Goal: Check status: Check status

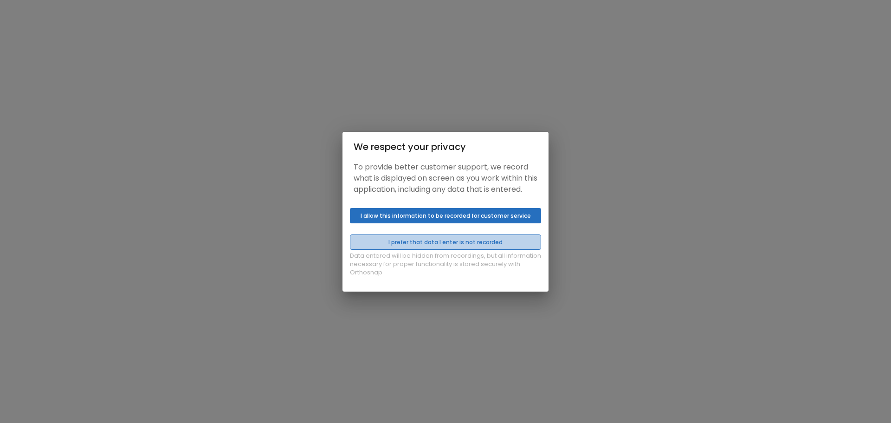
click at [481, 242] on button "I prefer that data I enter is not recorded" at bounding box center [445, 241] width 191 height 15
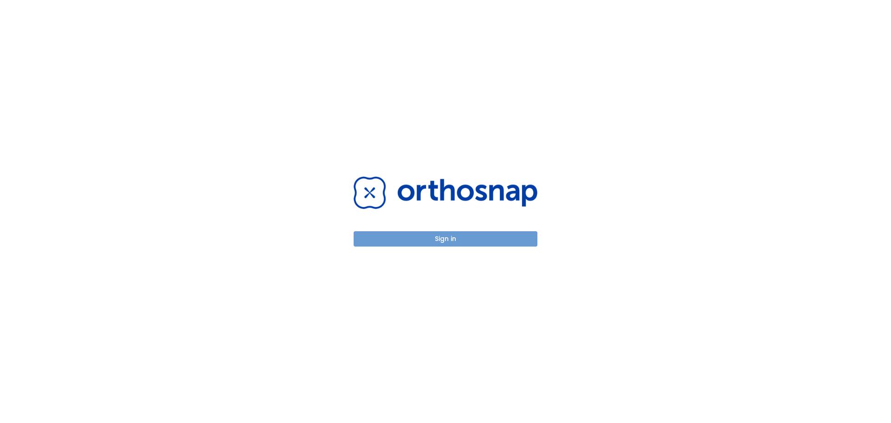
click at [481, 242] on button "Sign in" at bounding box center [445, 238] width 184 height 15
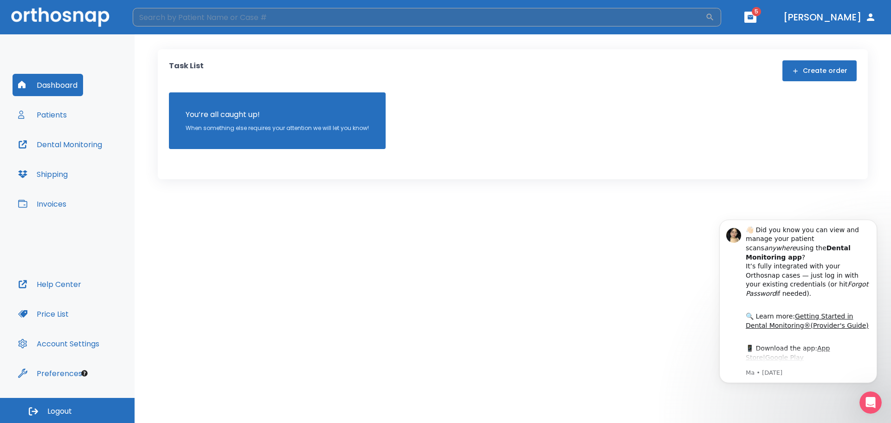
click at [235, 13] on input "search" at bounding box center [419, 17] width 572 height 19
click at [155, 19] on input "search" at bounding box center [419, 17] width 572 height 19
type input "Taylor"
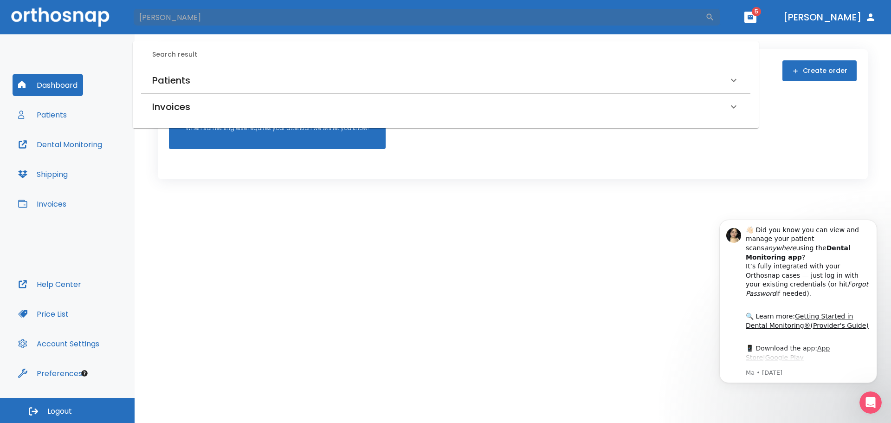
click at [187, 80] on h6 "Patients" at bounding box center [171, 80] width 38 height 15
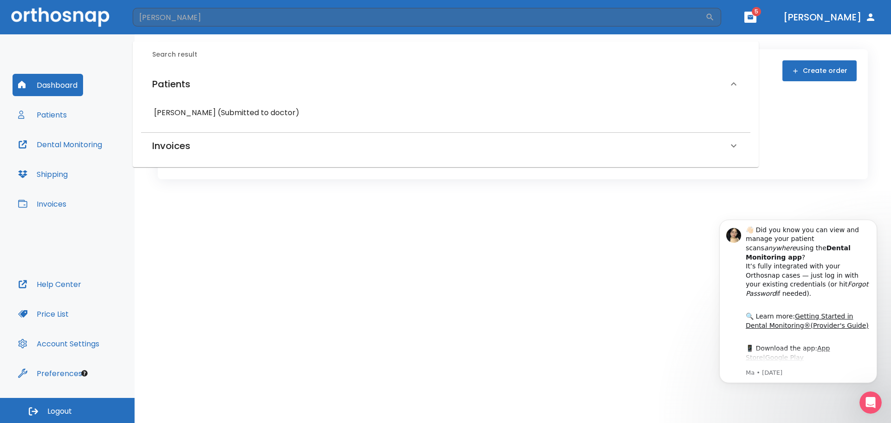
click at [191, 112] on h6 "Taylor Lind (Submitted to doctor)" at bounding box center [445, 112] width 583 height 13
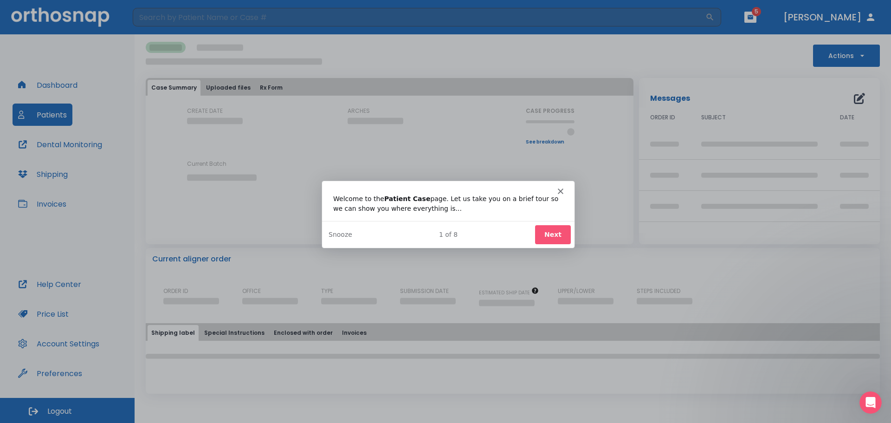
click at [560, 232] on button "Next" at bounding box center [552, 233] width 36 height 19
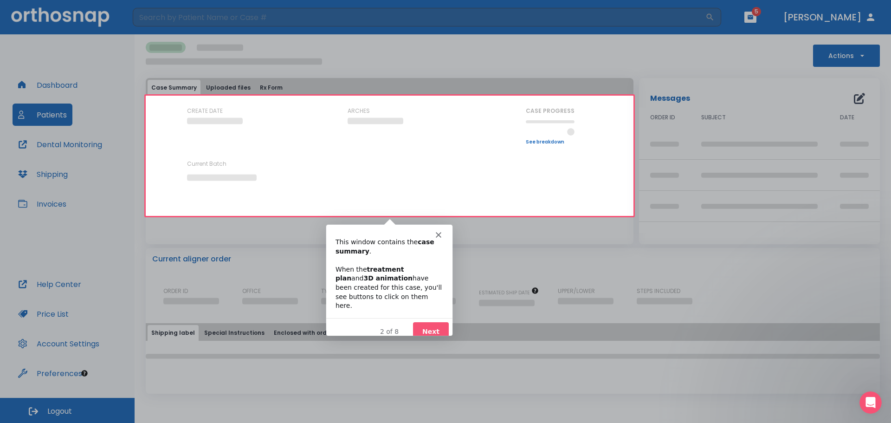
click at [425, 325] on button "Next" at bounding box center [430, 330] width 36 height 19
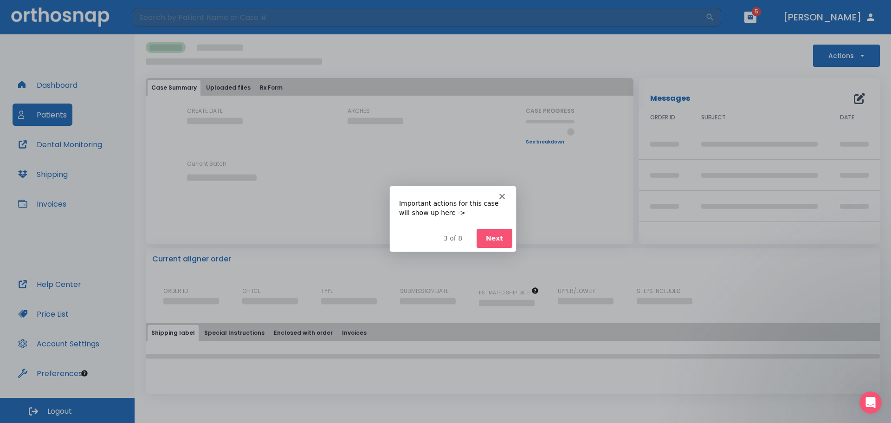
click at [504, 234] on button "Next" at bounding box center [494, 237] width 36 height 19
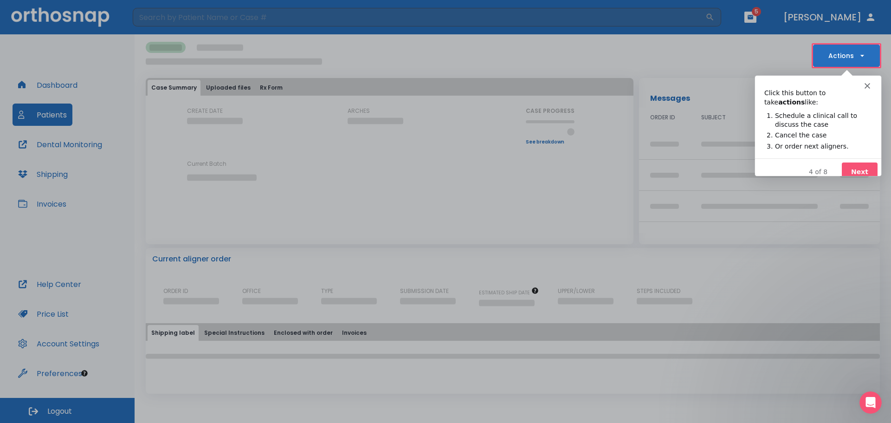
click at [857, 162] on button "Next" at bounding box center [859, 171] width 36 height 19
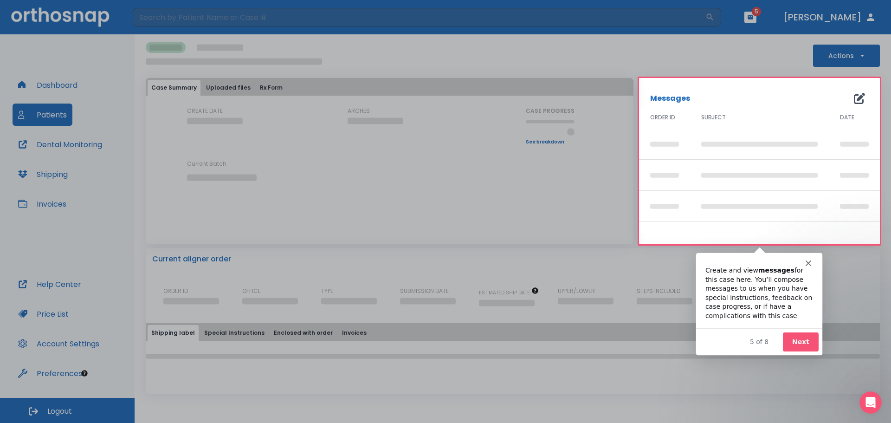
click at [800, 346] on button "Next" at bounding box center [800, 341] width 36 height 19
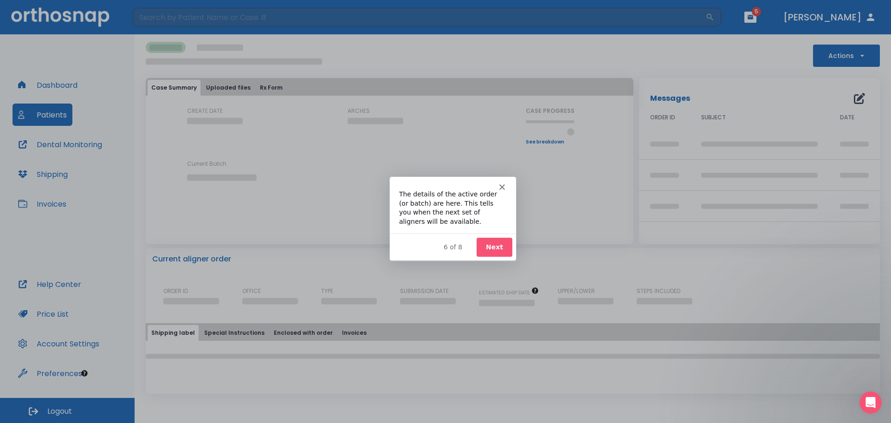
click at [497, 248] on button "Next" at bounding box center [494, 246] width 36 height 19
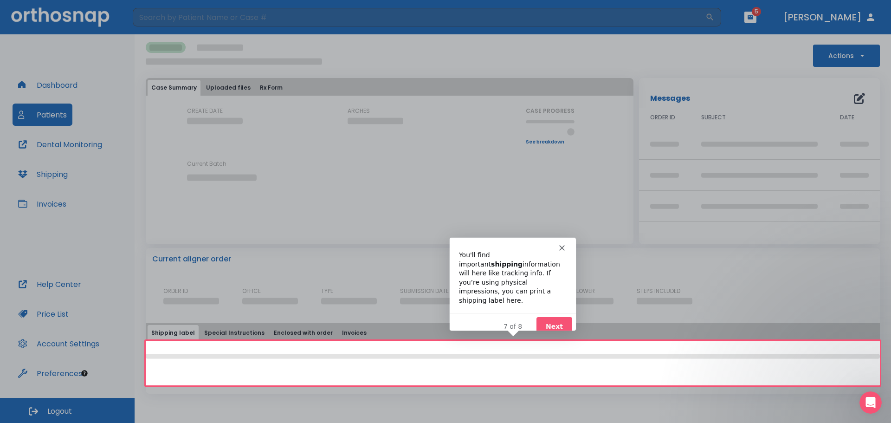
click at [557, 318] on button "Next" at bounding box center [554, 325] width 36 height 19
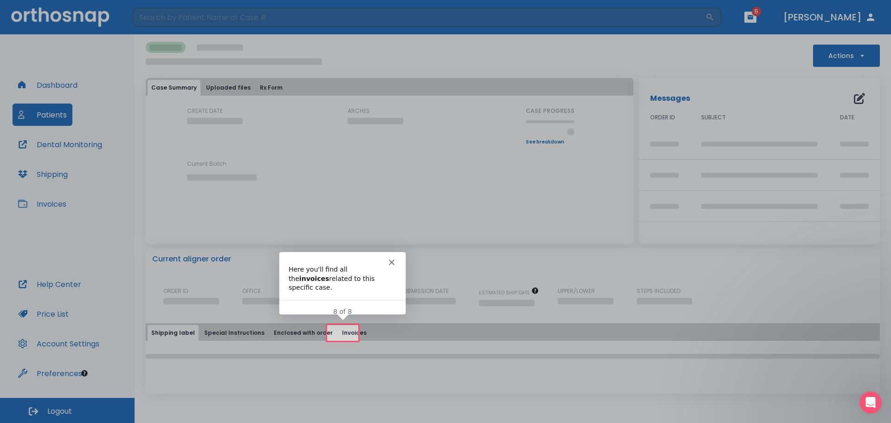
click at [344, 328] on button "Invoices" at bounding box center [354, 333] width 32 height 16
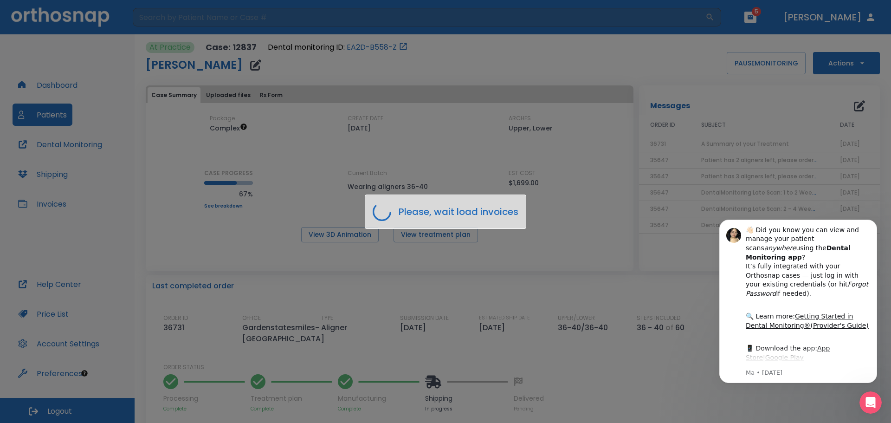
click at [261, 58] on div "Please, wait load invoices" at bounding box center [445, 211] width 891 height 423
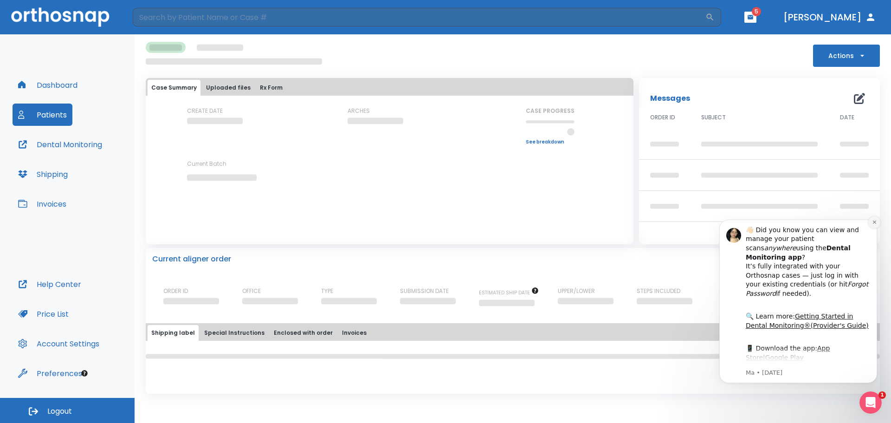
click at [874, 223] on icon "Dismiss notification" at bounding box center [874, 221] width 5 height 5
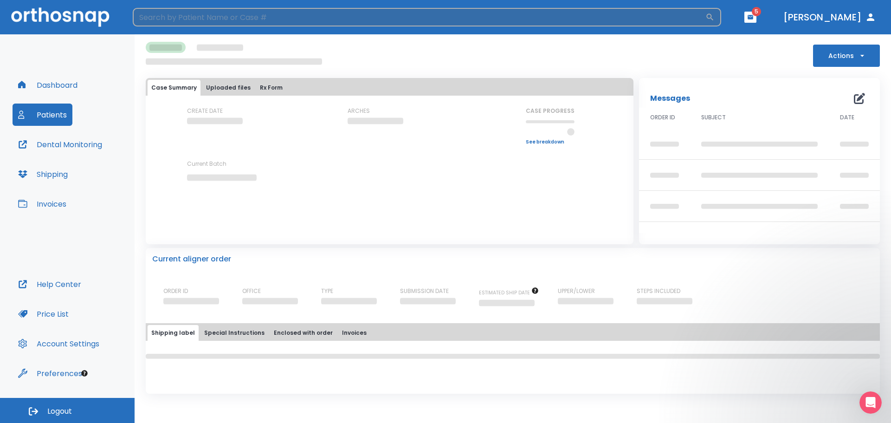
click at [211, 17] on input "search" at bounding box center [419, 17] width 572 height 19
type input "Taylor"
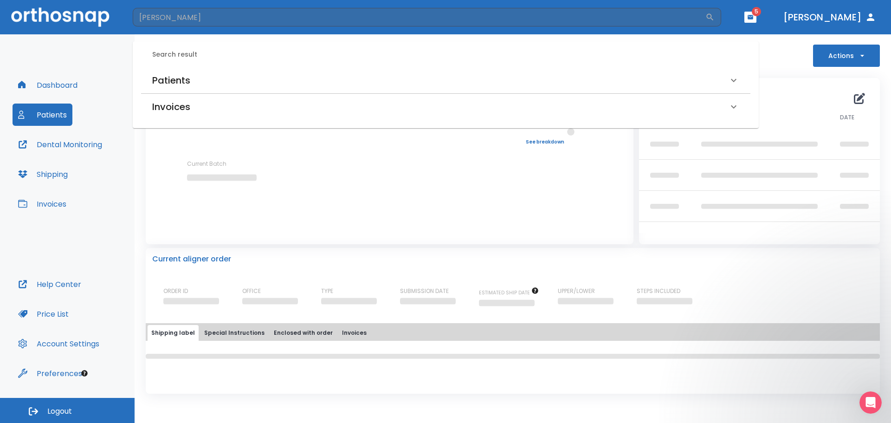
click at [731, 79] on icon at bounding box center [733, 80] width 11 height 11
click at [204, 111] on h6 "Taylor Lind (Submitted to doctor)" at bounding box center [445, 112] width 583 height 13
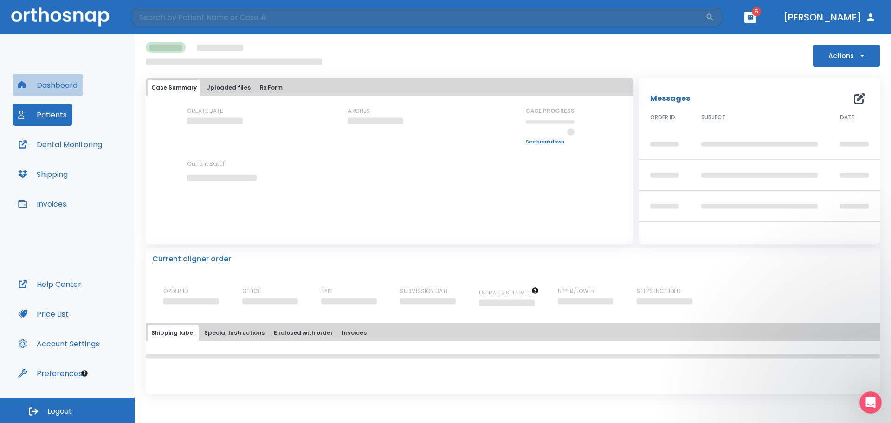
click at [61, 90] on button "Dashboard" at bounding box center [48, 85] width 71 height 22
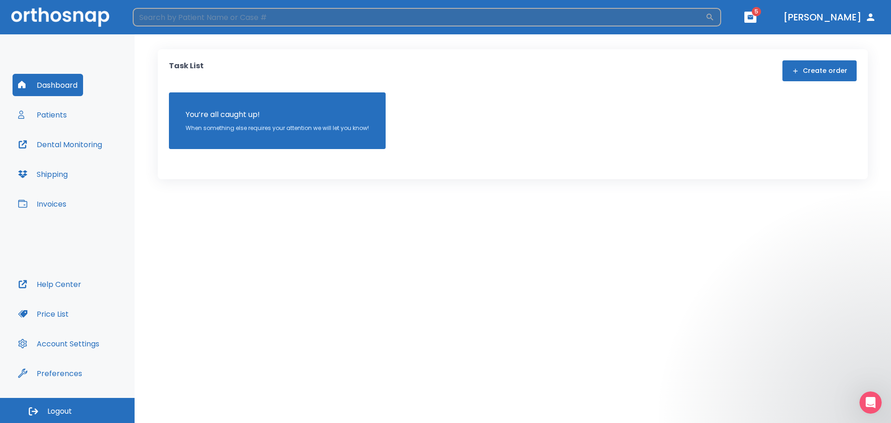
click at [212, 14] on input "search" at bounding box center [419, 17] width 572 height 19
click at [51, 115] on button "Patients" at bounding box center [43, 114] width 60 height 22
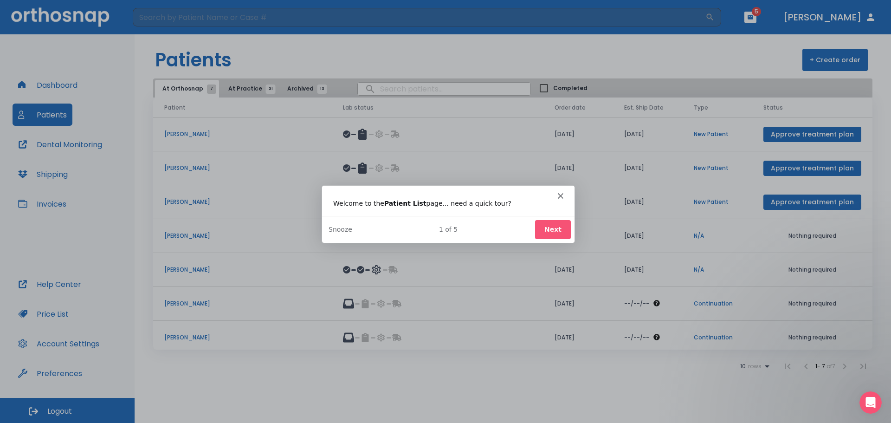
click at [558, 228] on button "Next" at bounding box center [552, 228] width 36 height 19
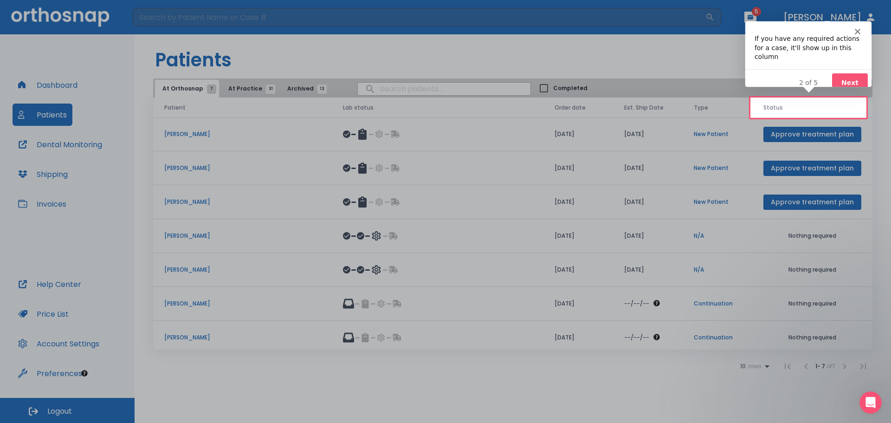
click at [854, 73] on button "Next" at bounding box center [849, 82] width 36 height 19
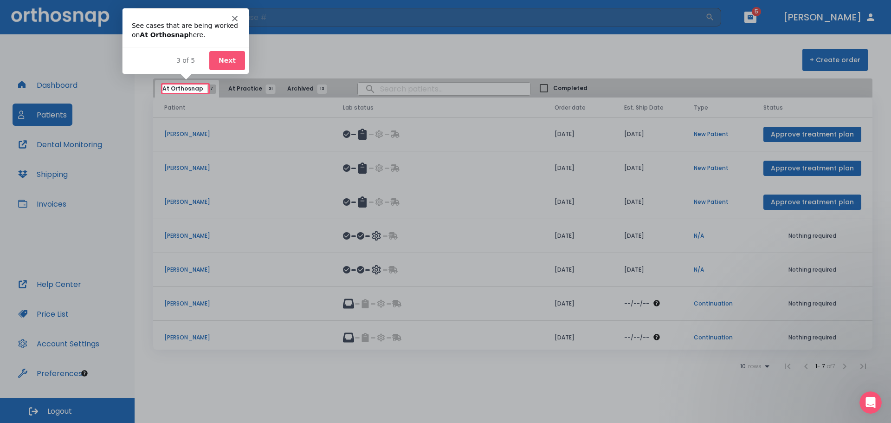
click at [224, 64] on button "Next" at bounding box center [226, 60] width 36 height 19
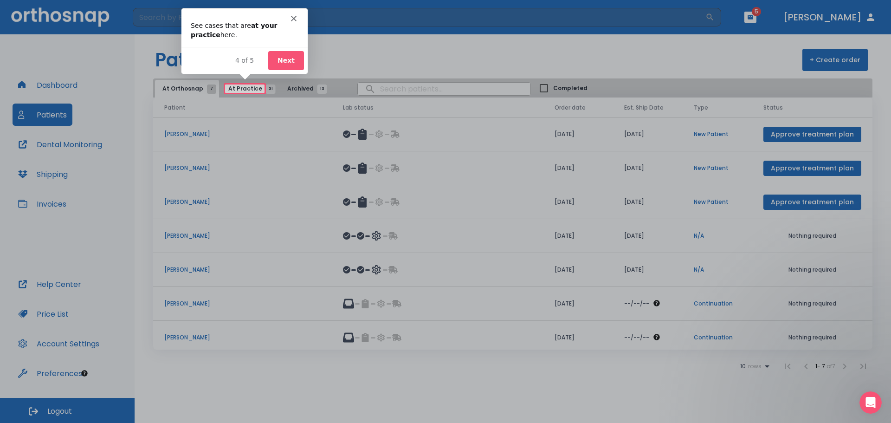
click at [292, 60] on button "Next" at bounding box center [286, 60] width 36 height 19
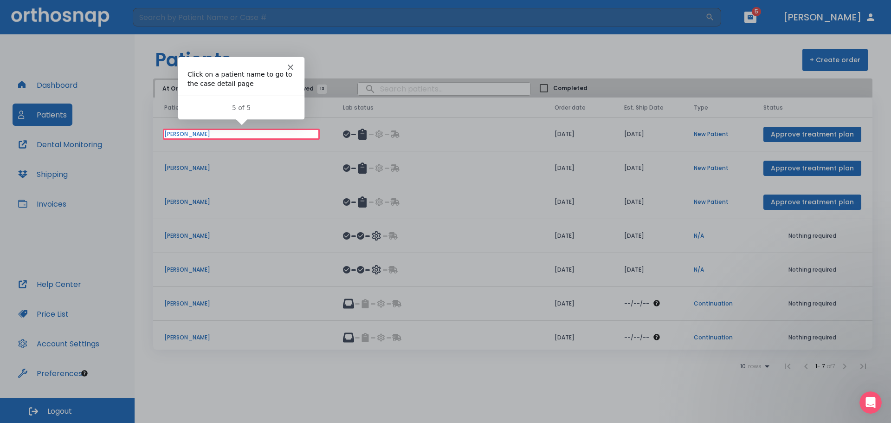
click at [244, 110] on div "5 of 5" at bounding box center [241, 108] width 126 height 10
click at [287, 66] on icon "Close" at bounding box center [290, 67] width 6 height 6
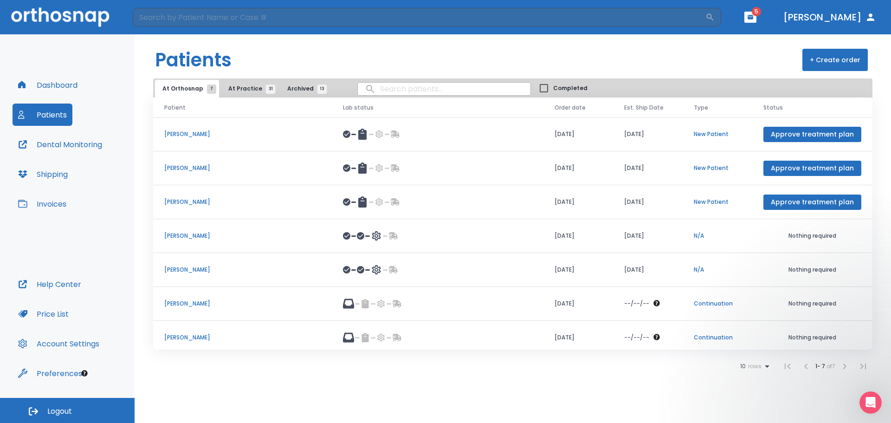
click at [380, 91] on input "search" at bounding box center [444, 89] width 173 height 18
type input "Lind"
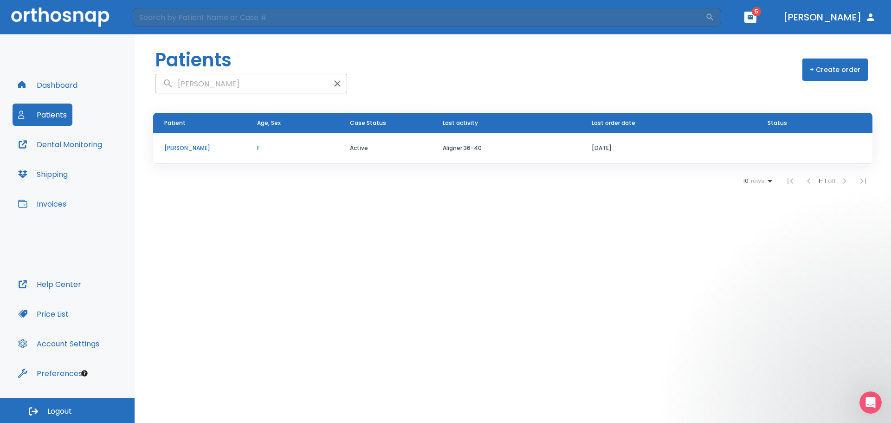
click at [198, 148] on p "Taylor Lind" at bounding box center [199, 148] width 71 height 8
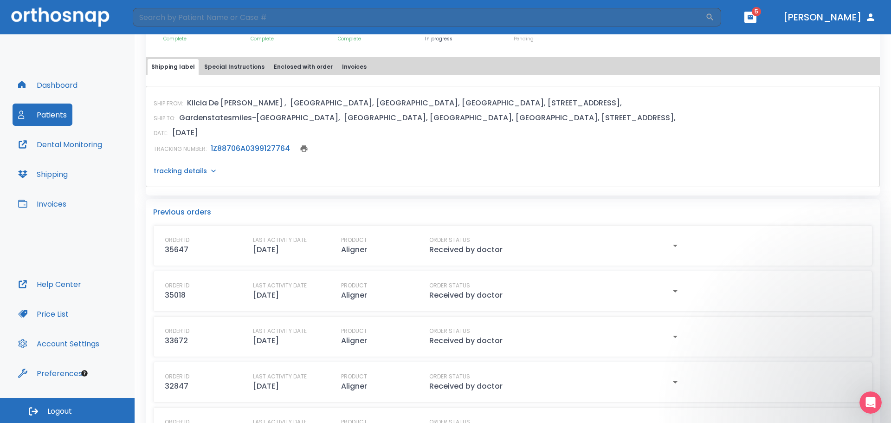
scroll to position [371, 0]
click at [265, 148] on link "1Z88706A0399127764" at bounding box center [250, 146] width 79 height 11
drag, startPoint x: 290, startPoint y: 148, endPoint x: 208, endPoint y: 152, distance: 82.2
click at [208, 152] on div "TRACKING NUMBER: 1Z88706A0399127764" at bounding box center [513, 147] width 718 height 13
copy link "1Z88706A0399127764"
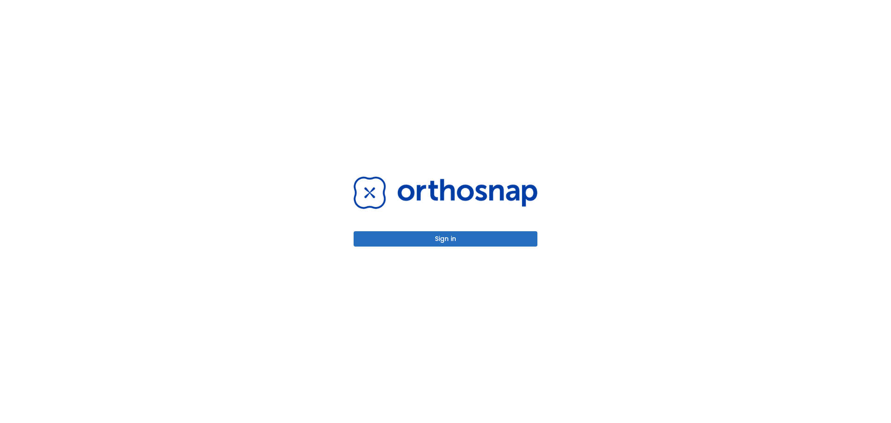
click at [431, 236] on button "Sign in" at bounding box center [445, 238] width 184 height 15
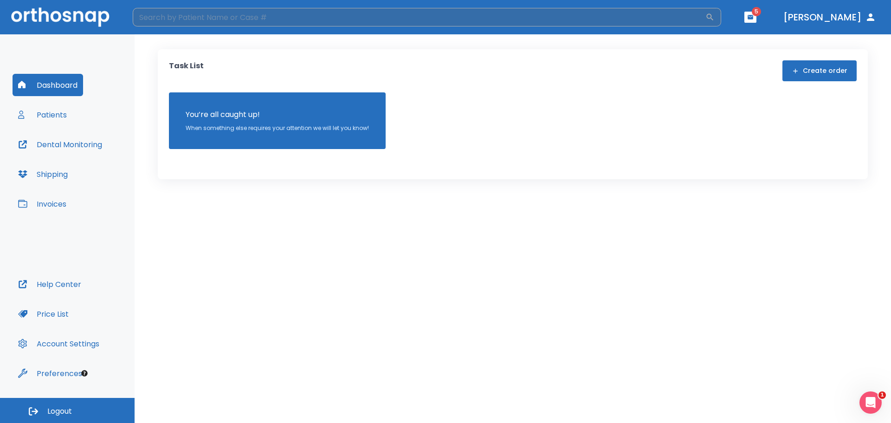
drag, startPoint x: 200, startPoint y: 6, endPoint x: 195, endPoint y: 11, distance: 7.6
click at [199, 7] on header "​ 5 [PERSON_NAME]" at bounding box center [445, 17] width 891 height 34
click at [194, 11] on input "search" at bounding box center [419, 17] width 572 height 19
type input "Anton"
click at [52, 115] on button "Patients" at bounding box center [43, 114] width 60 height 22
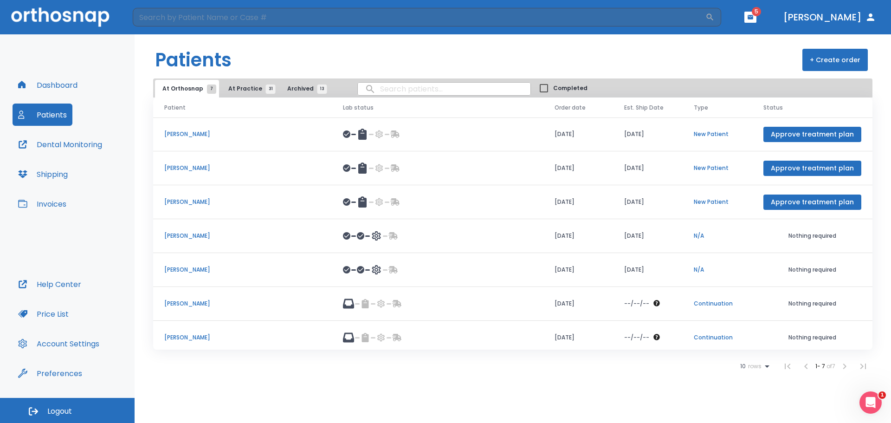
click at [383, 90] on input "search" at bounding box center [444, 89] width 173 height 18
type input "Anton"
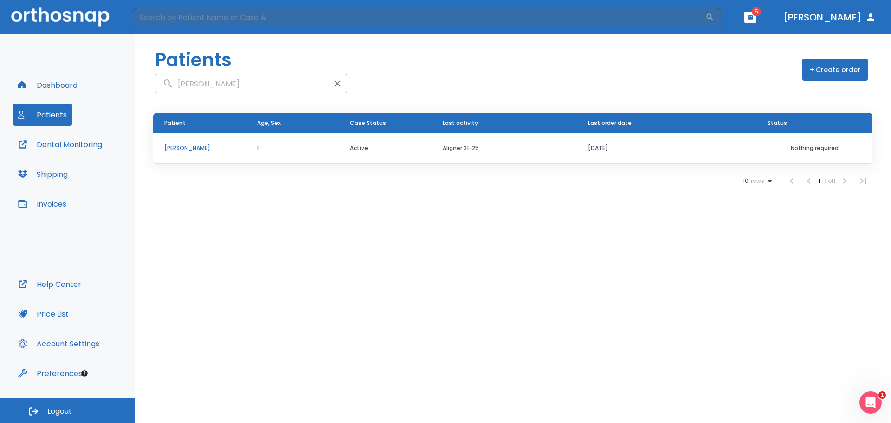
click at [332, 85] on icon "button" at bounding box center [337, 83] width 11 height 11
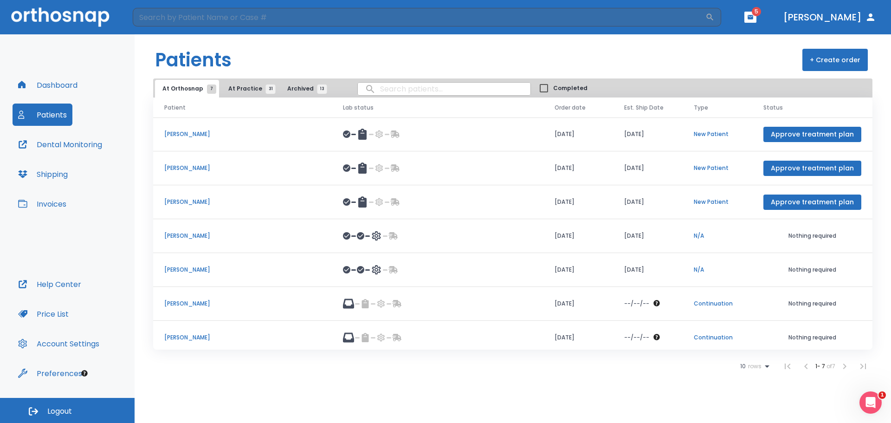
click at [299, 87] on span "Archived 13" at bounding box center [304, 88] width 35 height 8
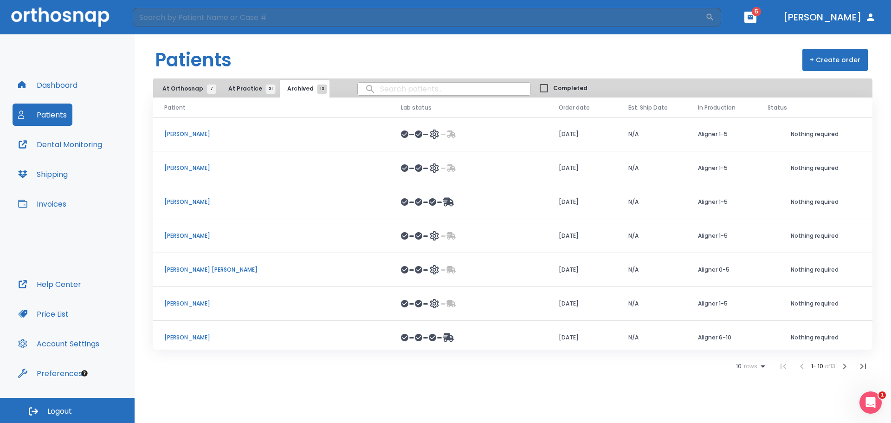
click at [390, 90] on input "search" at bounding box center [444, 89] width 173 height 18
click at [402, 91] on input "search" at bounding box center [444, 89] width 173 height 18
type input "velez"
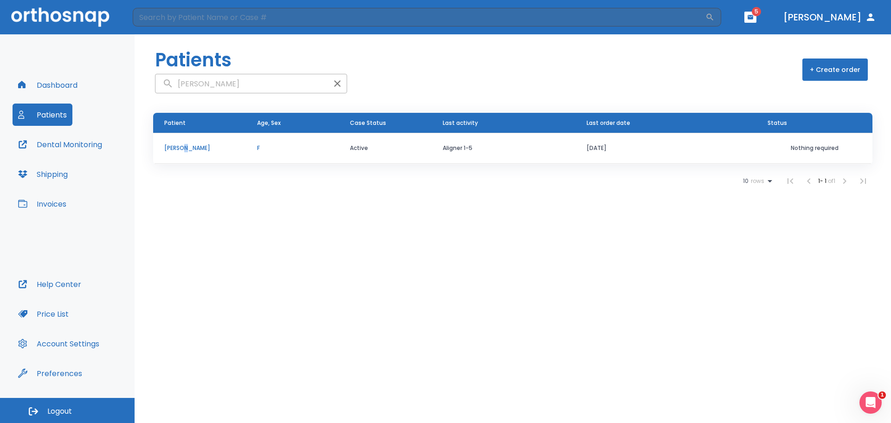
click at [183, 146] on td "[PERSON_NAME]" at bounding box center [199, 148] width 93 height 31
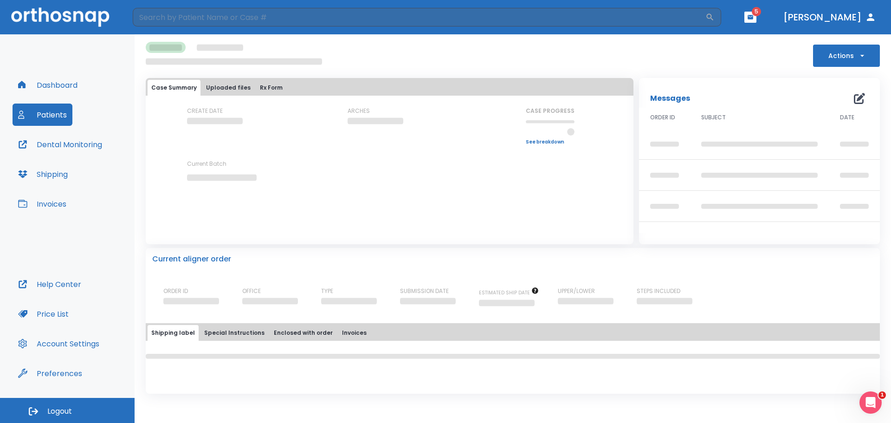
click at [182, 147] on div "CREATE DATE ARCHES CASE PROGRESS Upper progress (Est. Awaiting Data ) 0% Lower …" at bounding box center [390, 152] width 488 height 90
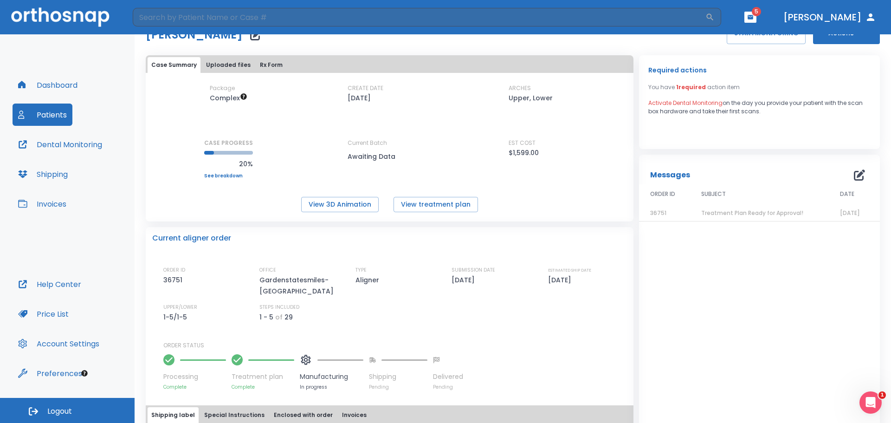
scroll to position [46, 0]
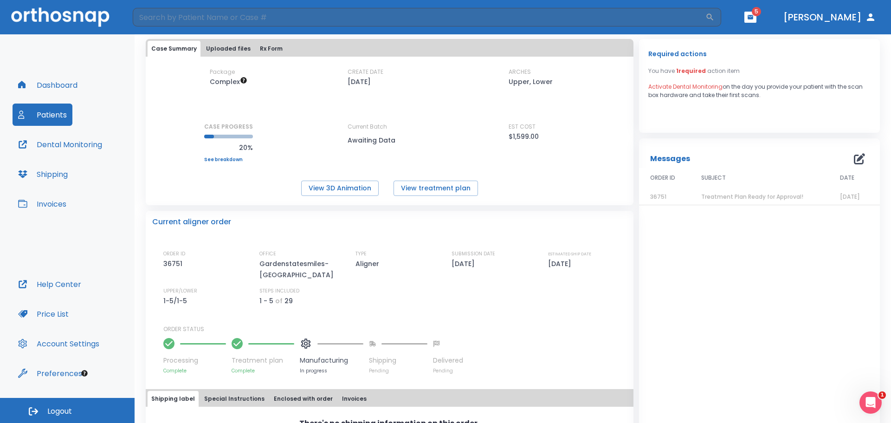
click at [756, 199] on span "Treatment Plan Ready for Approval!" at bounding box center [752, 196] width 102 height 8
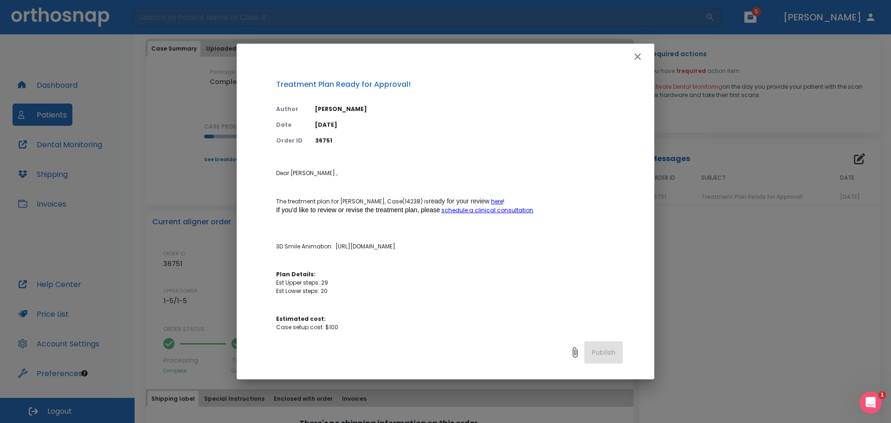
click at [495, 200] on link "here" at bounding box center [497, 201] width 12 height 8
click at [636, 58] on icon "button" at bounding box center [637, 56] width 6 height 6
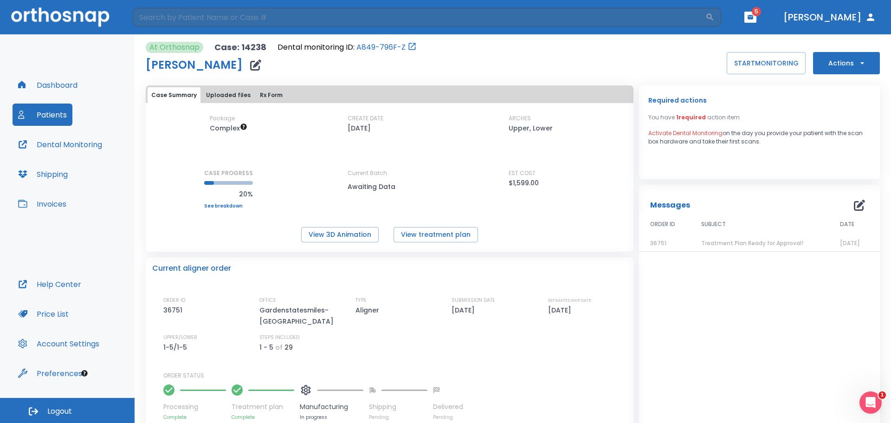
click at [234, 91] on button "Uploaded files" at bounding box center [228, 95] width 52 height 16
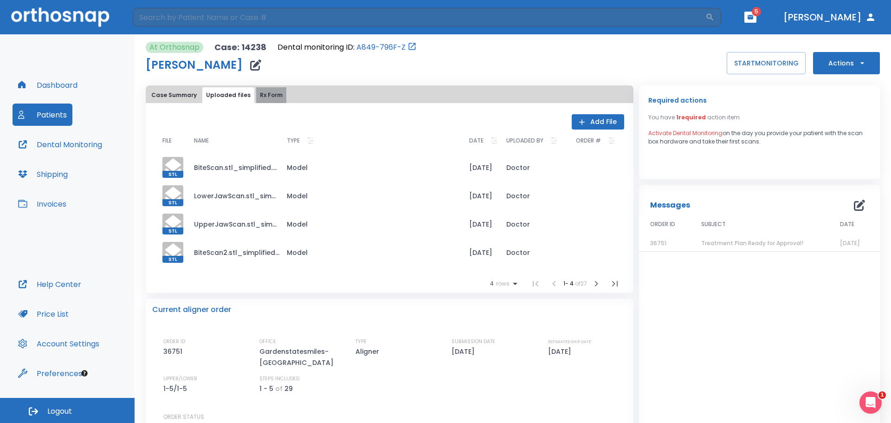
click at [267, 91] on button "Rx Form" at bounding box center [271, 95] width 30 height 16
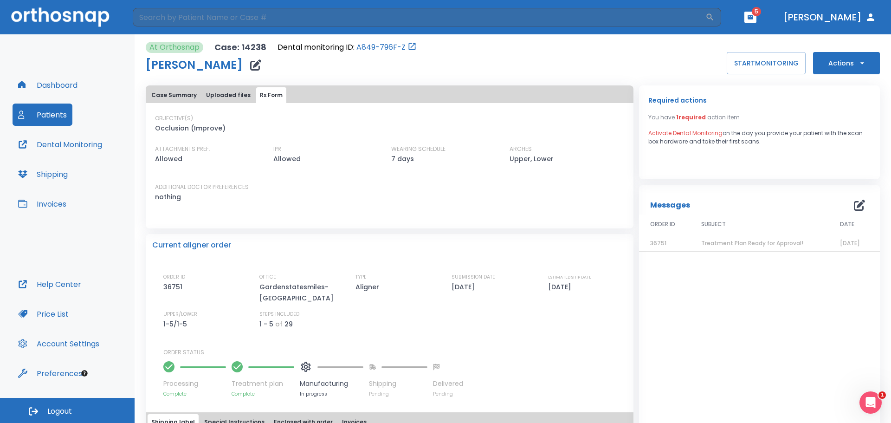
click at [214, 96] on button "Uploaded files" at bounding box center [228, 95] width 52 height 16
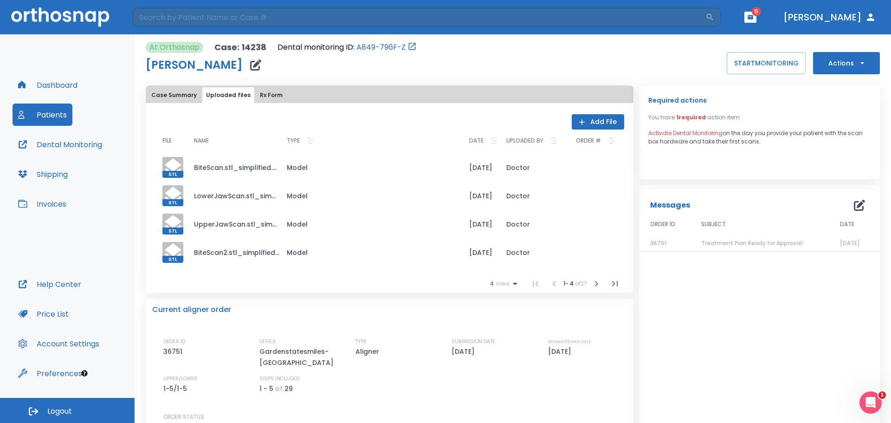
click at [169, 92] on button "Case Summary" at bounding box center [174, 95] width 53 height 16
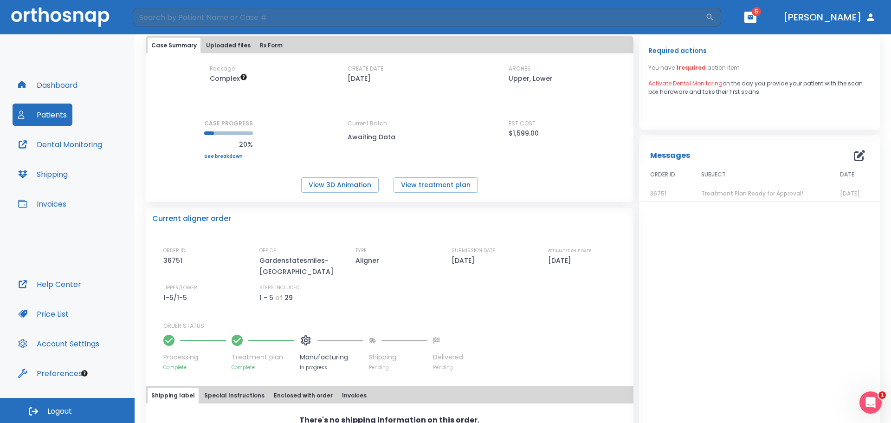
scroll to position [91, 0]
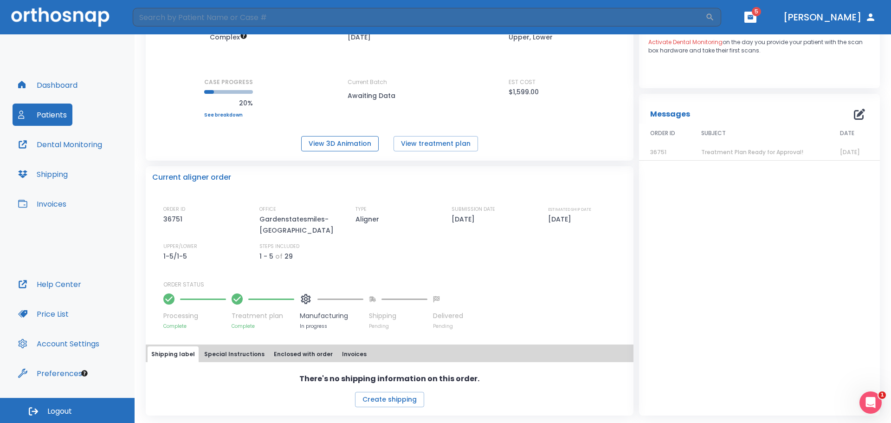
click at [359, 137] on button "View 3D Animation" at bounding box center [339, 143] width 77 height 15
